Goal: Transaction & Acquisition: Book appointment/travel/reservation

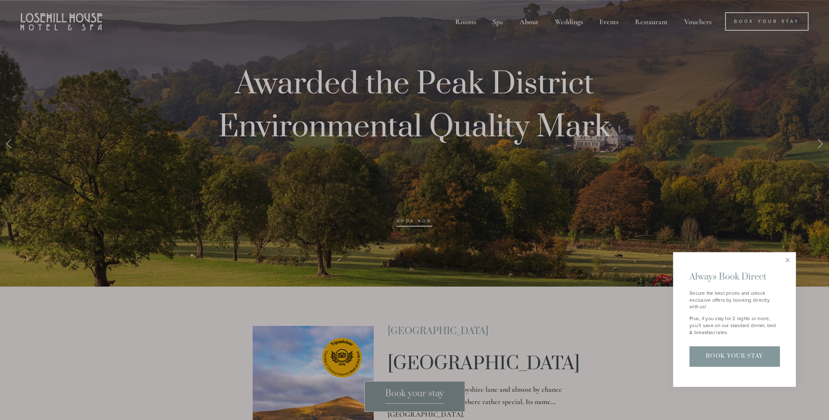
click at [501, 20] on div at bounding box center [414, 210] width 829 height 420
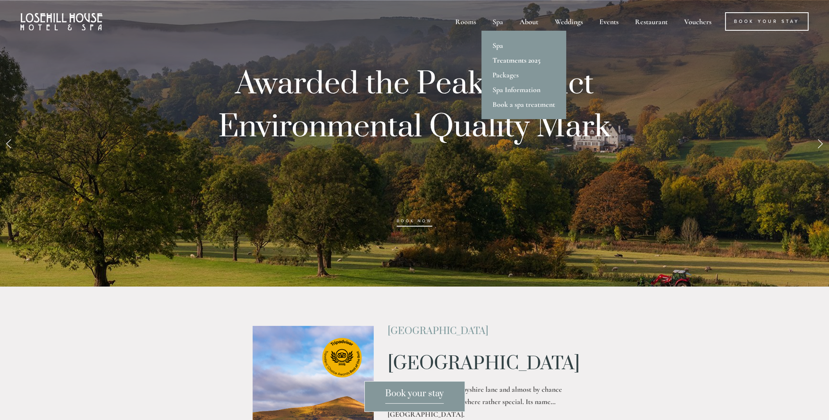
click at [503, 58] on link "Treatments 2025" at bounding box center [523, 60] width 85 height 15
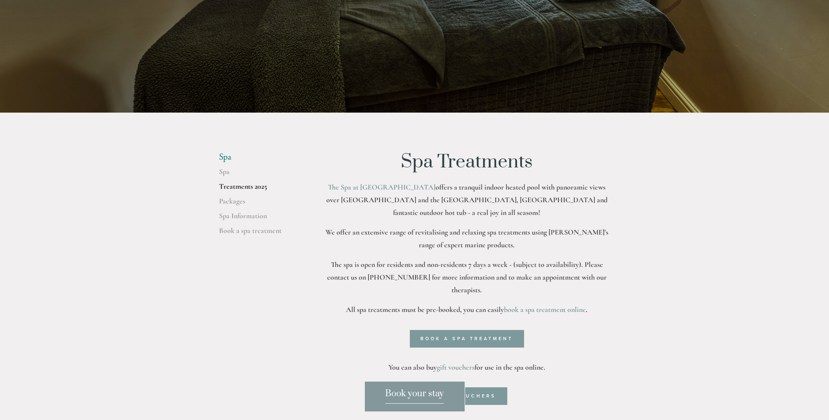
scroll to position [164, 0]
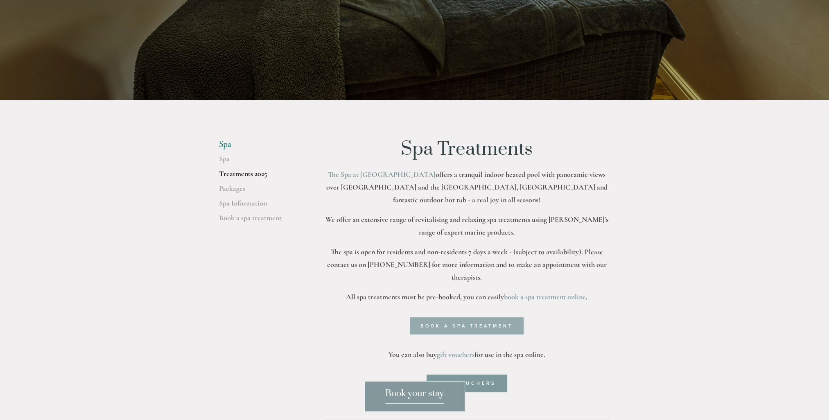
click at [435, 317] on link "Book a spa treatment" at bounding box center [467, 325] width 114 height 17
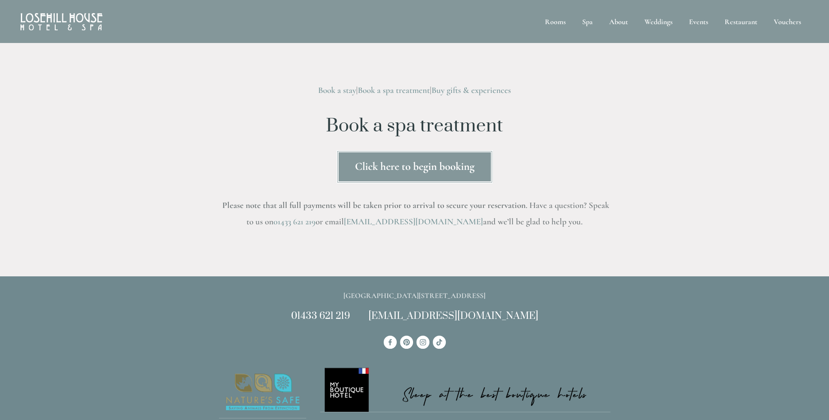
click at [406, 168] on link "Click here to begin booking" at bounding box center [414, 166] width 156 height 33
click at [383, 163] on link "Click here to begin booking" at bounding box center [414, 166] width 156 height 33
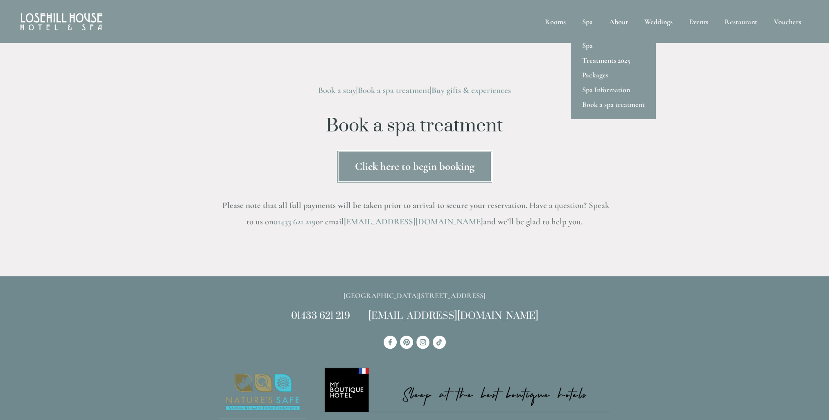
click at [598, 60] on link "Treatments 2025" at bounding box center [613, 60] width 85 height 15
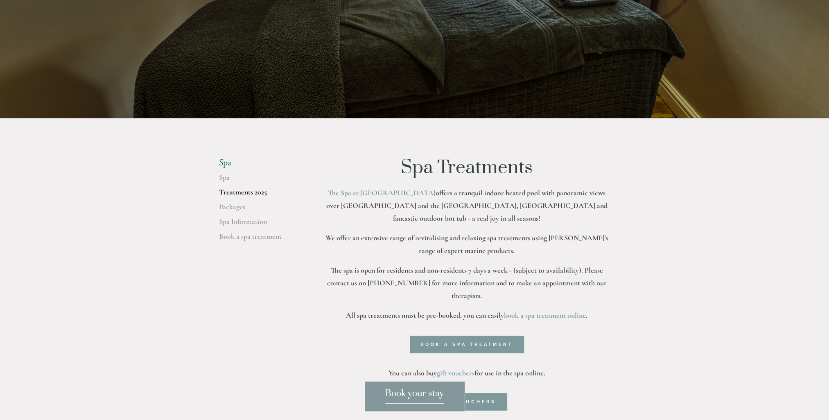
scroll to position [205, 0]
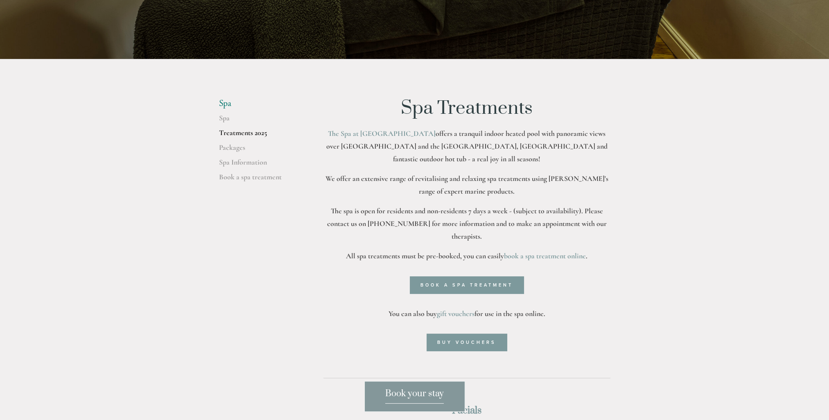
click at [242, 135] on link "Treatments 2025" at bounding box center [258, 135] width 78 height 15
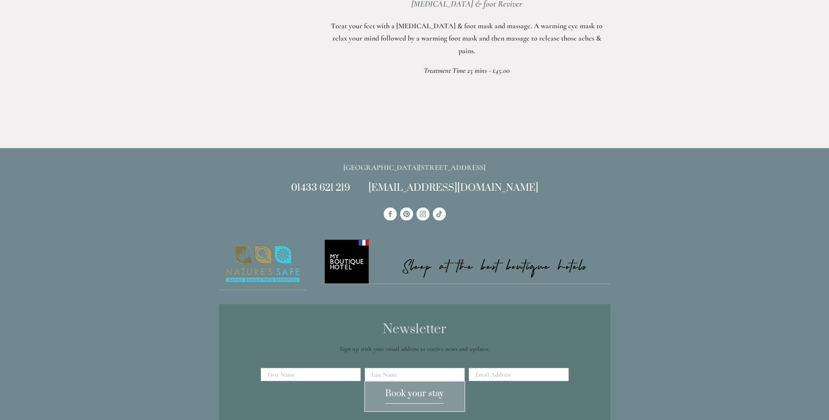
scroll to position [3233, 0]
